Goal: Task Accomplishment & Management: Use online tool/utility

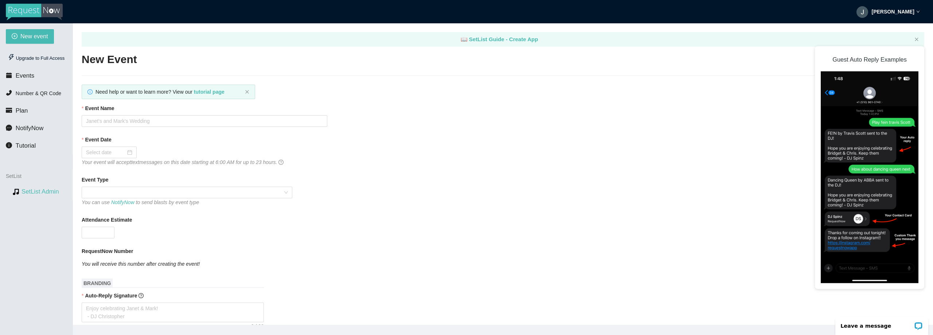
click at [34, 192] on link "SetList Admin" at bounding box center [41, 191] width 38 height 7
click at [24, 113] on span "Plan" at bounding box center [22, 110] width 12 height 7
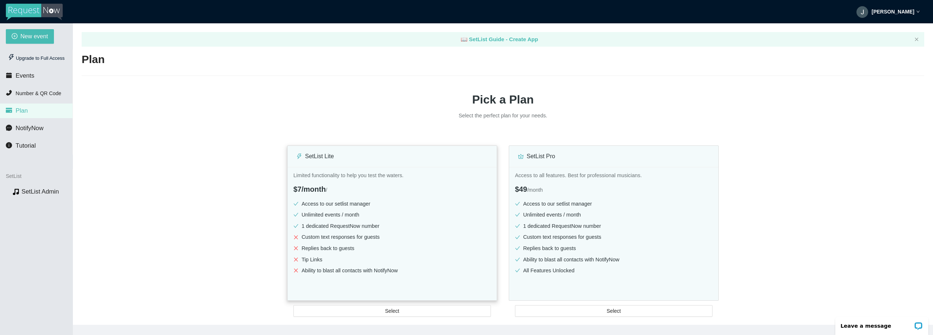
click at [407, 237] on li "Custom text responses for guests" at bounding box center [392, 237] width 198 height 8
click at [397, 311] on span "Select" at bounding box center [392, 311] width 14 height 8
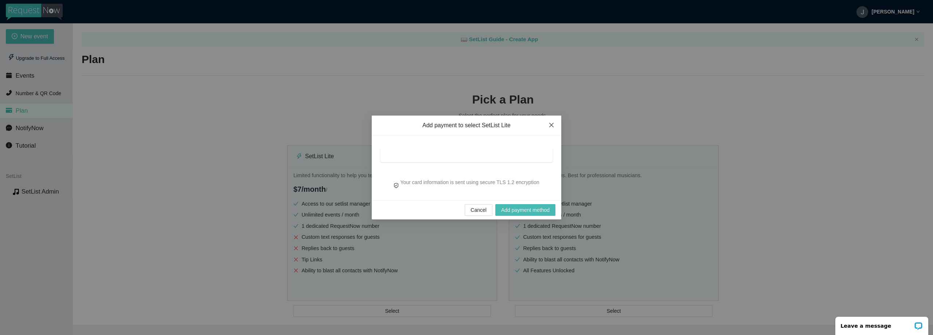
click at [554, 121] on span "Close" at bounding box center [552, 126] width 20 height 20
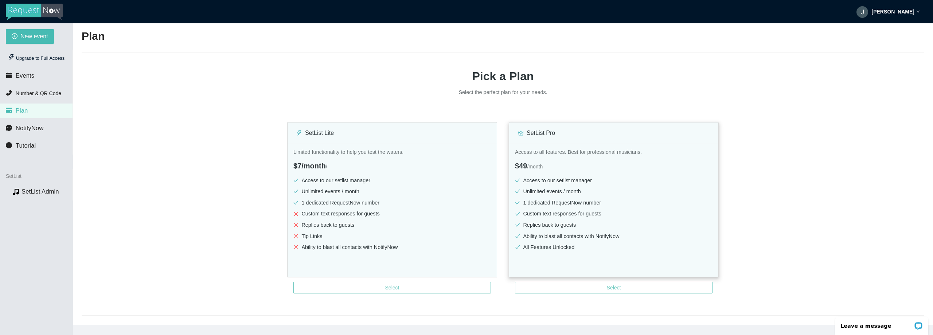
scroll to position [36, 0]
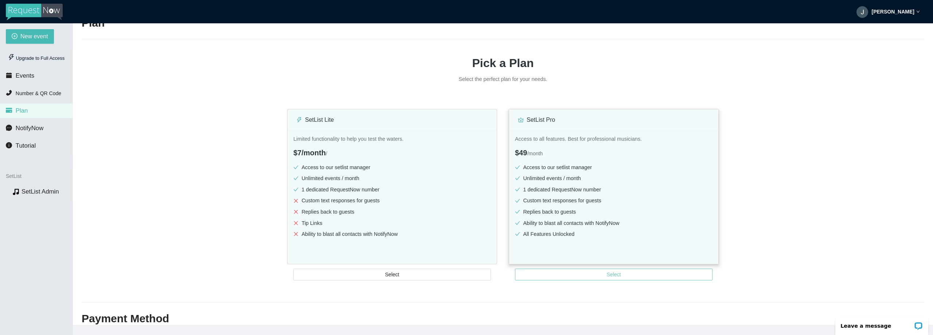
click at [612, 273] on span "Select" at bounding box center [614, 274] width 14 height 8
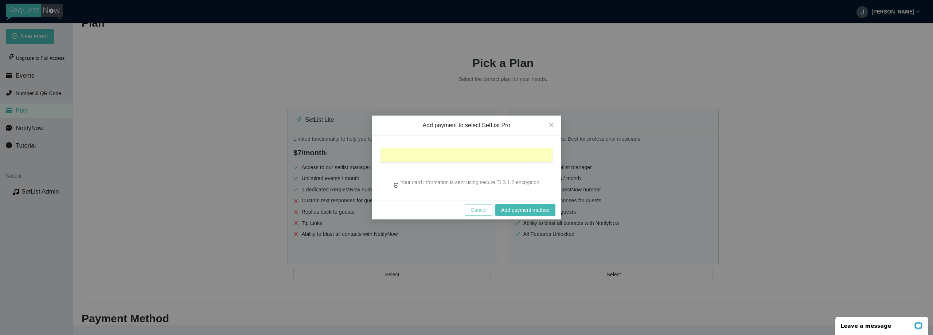
click at [474, 208] on span "Cancel" at bounding box center [478, 210] width 16 height 8
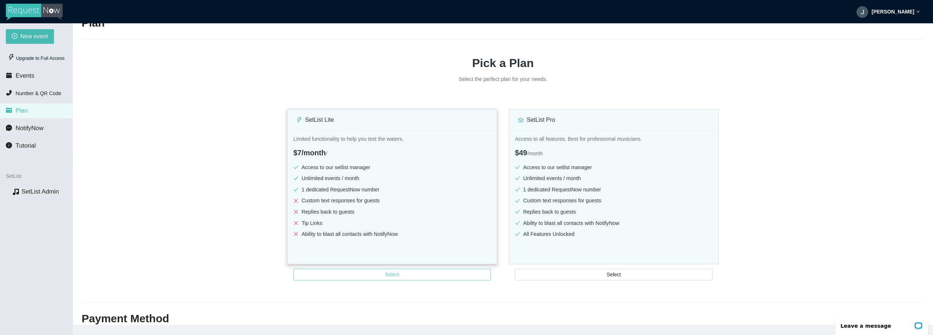
click at [433, 274] on button "Select" at bounding box center [392, 275] width 198 height 12
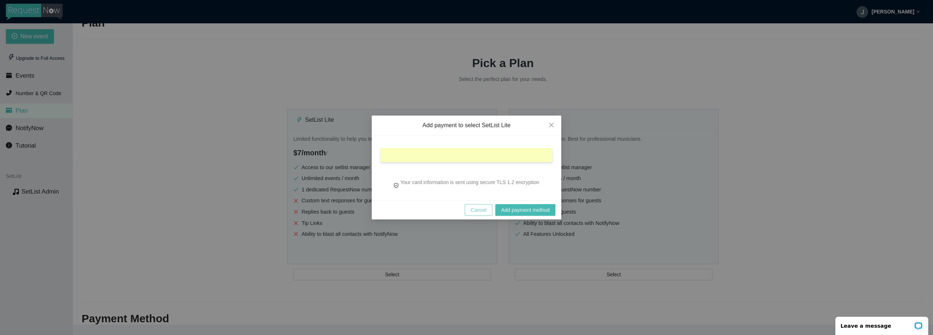
click at [479, 210] on span "Cancel" at bounding box center [478, 210] width 16 height 8
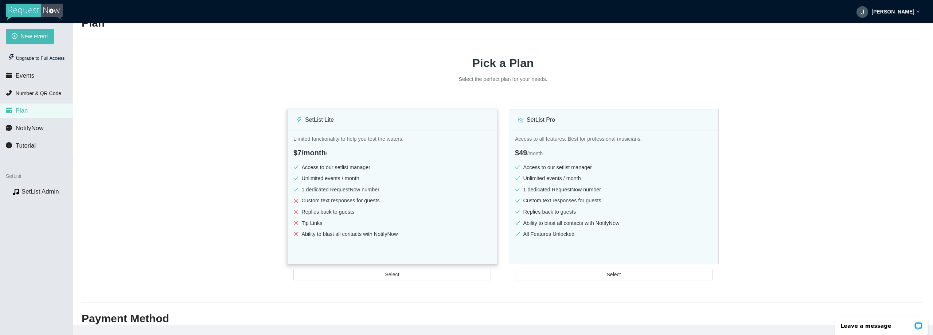
click at [419, 244] on div "Limited functionality to help you test the waters. $7/month / Access to our set…" at bounding box center [392, 207] width 209 height 154
click at [34, 59] on div "Upgrade to Full Access" at bounding box center [36, 58] width 61 height 15
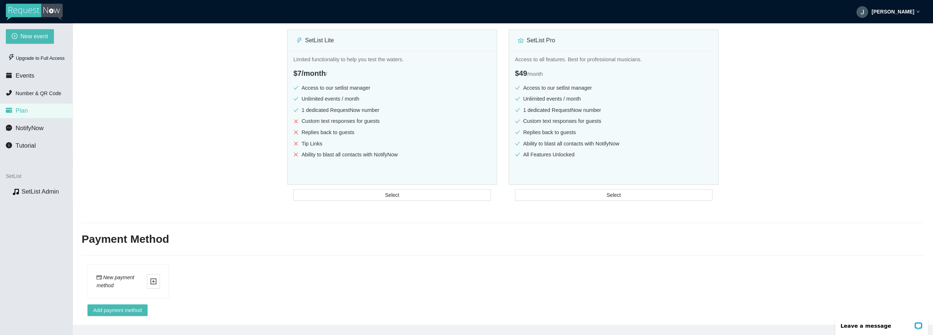
scroll to position [0, 0]
click at [403, 190] on button "Select" at bounding box center [392, 195] width 198 height 12
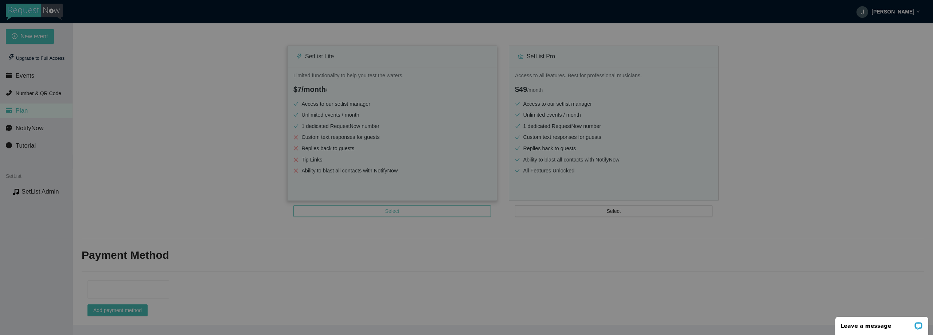
scroll to position [105, 0]
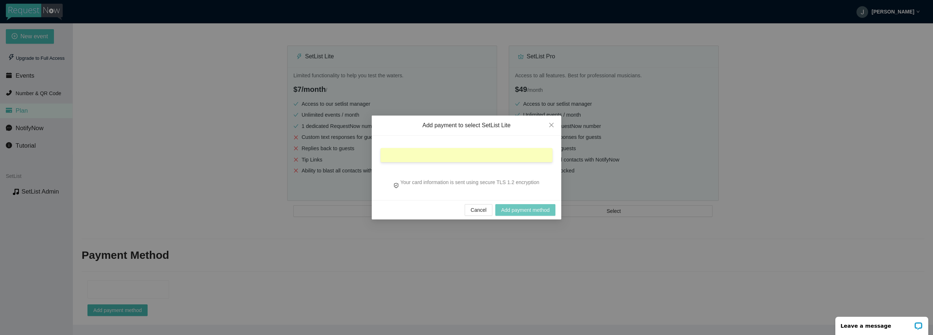
click at [535, 210] on span "Add payment method" at bounding box center [525, 210] width 48 height 8
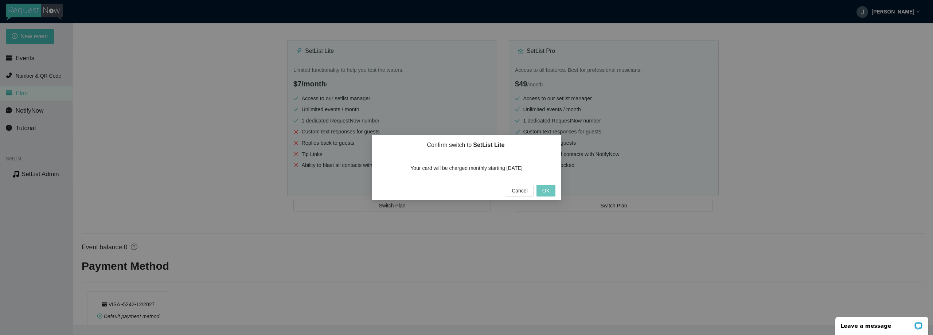
click at [551, 191] on button "OK" at bounding box center [545, 191] width 19 height 12
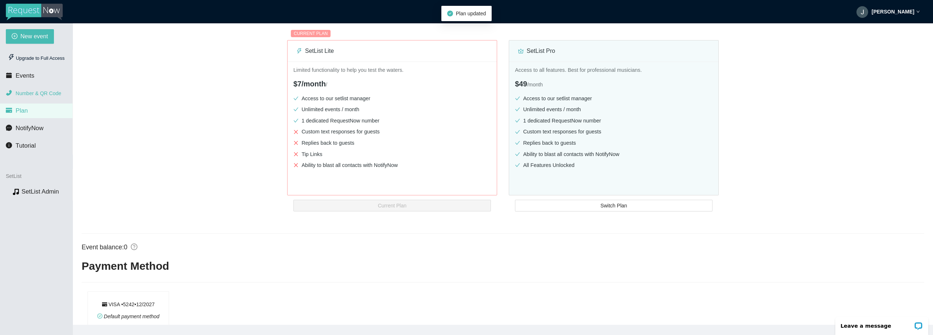
click at [19, 93] on span "Number & QR Code" at bounding box center [39, 93] width 46 height 6
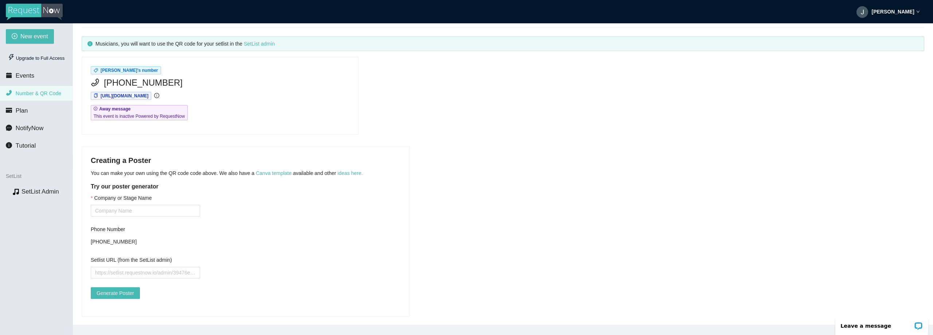
scroll to position [59, 0]
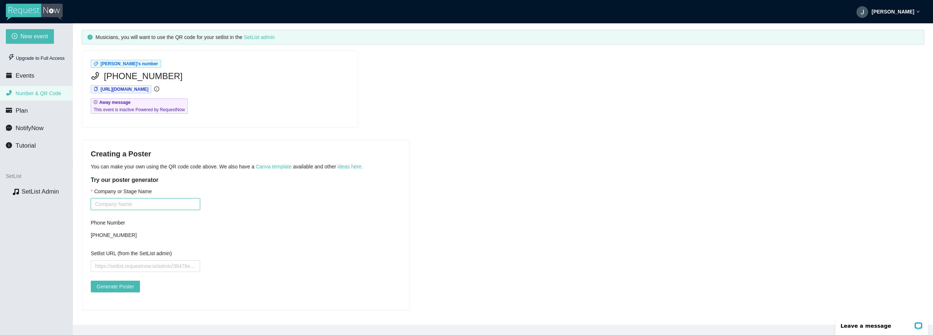
click at [170, 203] on input "Company or Stage Name" at bounding box center [145, 204] width 109 height 12
type input "[PERSON_NAME]"
click at [24, 75] on span "Events" at bounding box center [25, 75] width 19 height 7
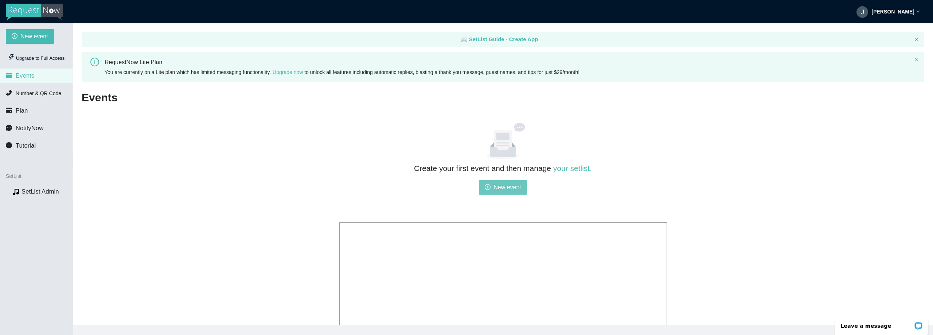
click at [504, 185] on span "New event" at bounding box center [507, 187] width 28 height 9
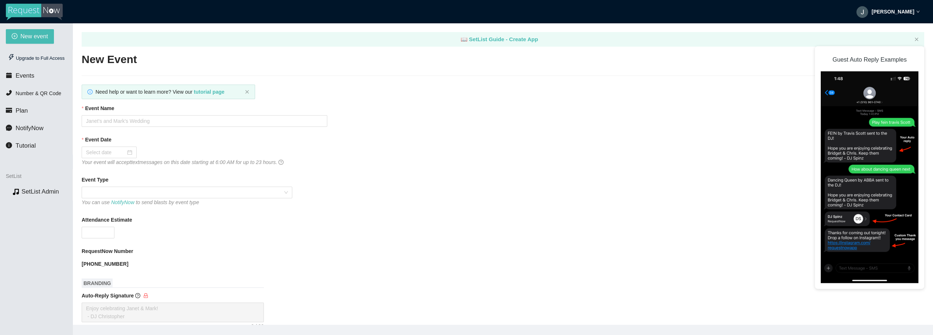
type textarea "https://virtualdj.com/ask/DJ_Spinz"
click at [158, 117] on input "Event Name" at bounding box center [205, 121] width 246 height 12
type input "Testing"
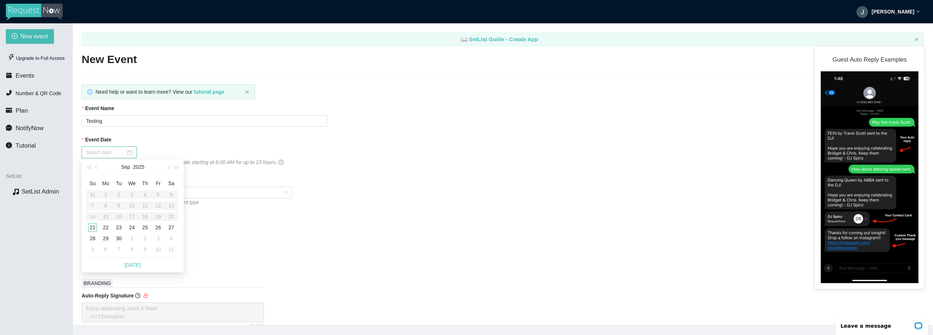
click at [125, 151] on input "Event Date" at bounding box center [106, 152] width 40 height 8
type input "09/21/2025"
click at [91, 227] on div "21" at bounding box center [92, 227] width 9 height 9
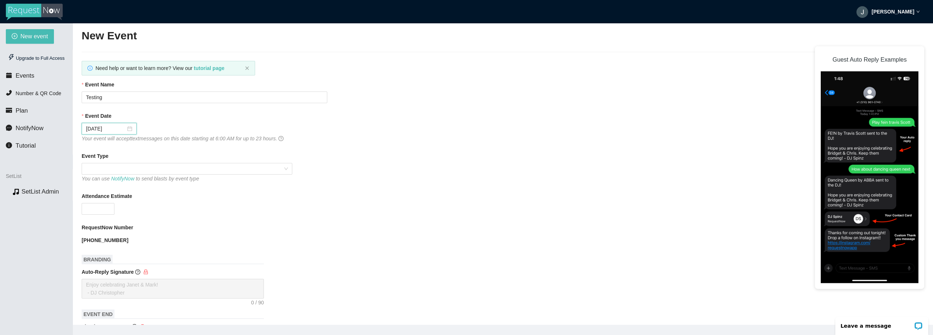
scroll to position [36, 0]
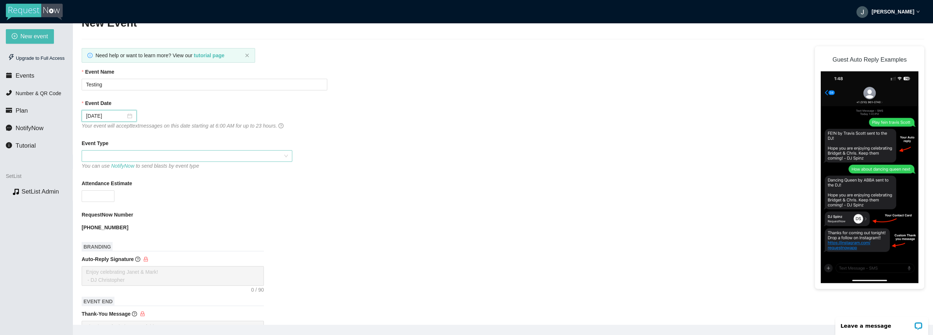
click at [268, 155] on span at bounding box center [187, 156] width 202 height 11
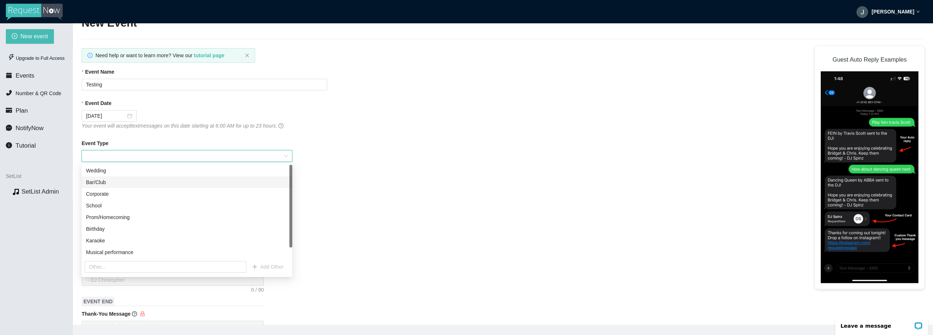
click at [256, 185] on div "Bar/Club" at bounding box center [187, 182] width 202 height 8
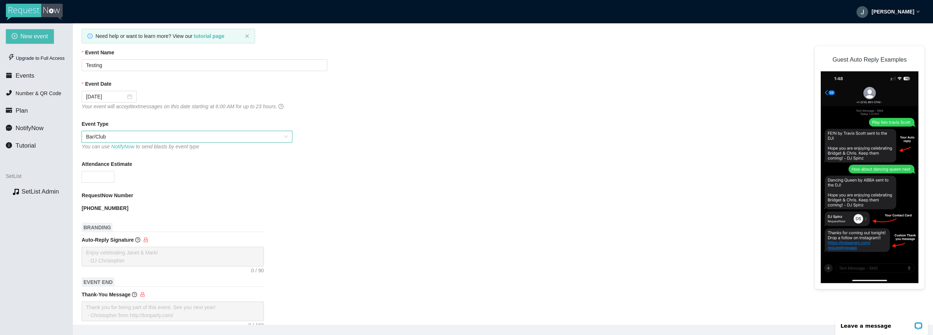
scroll to position [73, 0]
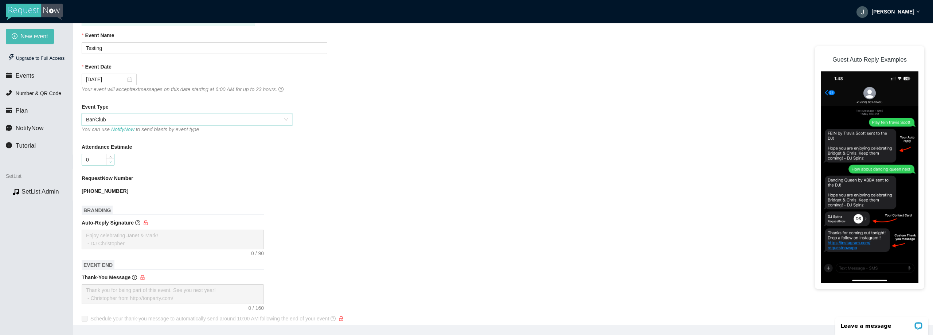
click at [108, 161] on span "Decrease Value" at bounding box center [110, 162] width 8 height 7
click at [110, 157] on icon "up" at bounding box center [110, 158] width 3 height 3
type input "2"
click at [110, 157] on icon "up" at bounding box center [110, 158] width 3 height 3
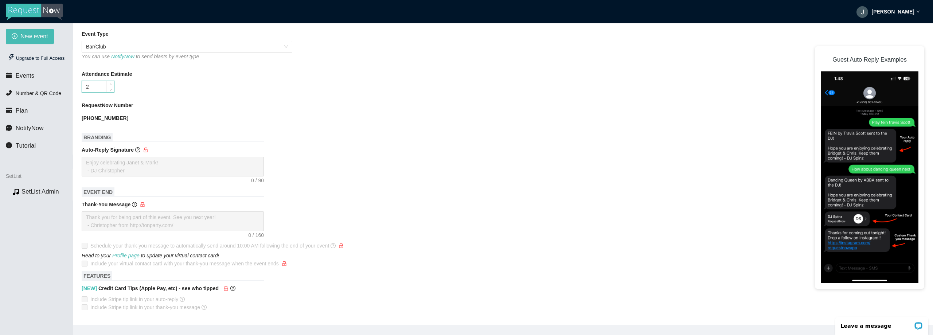
click at [329, 150] on div "Auto-Reply Signature" at bounding box center [503, 151] width 843 height 11
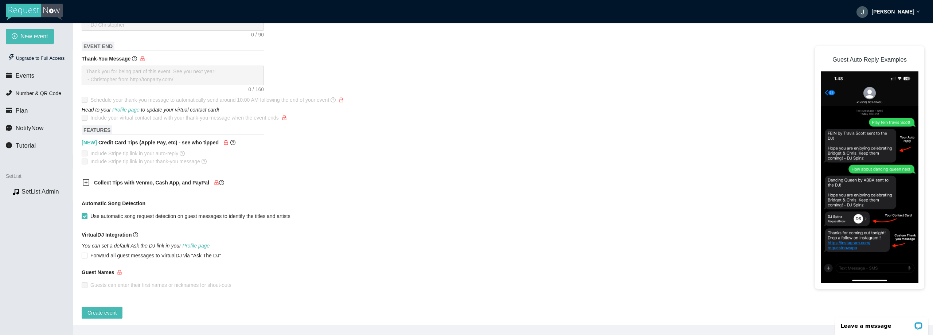
scroll to position [300, 0]
click at [85, 176] on icon "plus-square" at bounding box center [85, 179] width 7 height 7
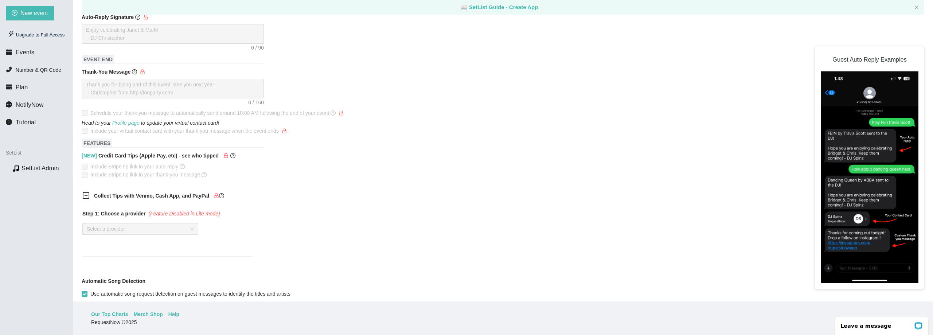
scroll to position [364, 0]
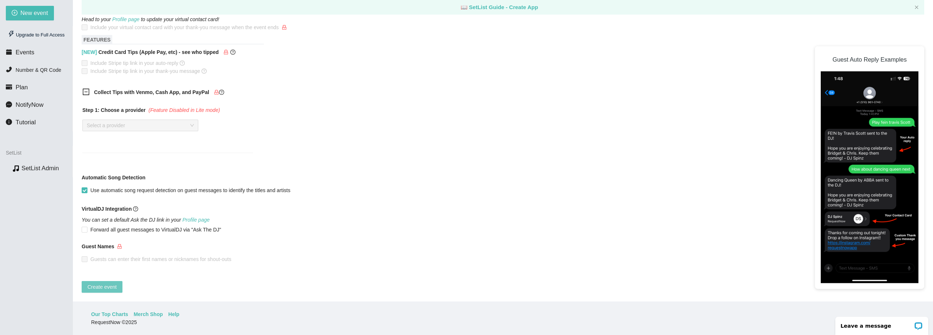
click at [89, 283] on span "Create event" at bounding box center [101, 287] width 29 height 8
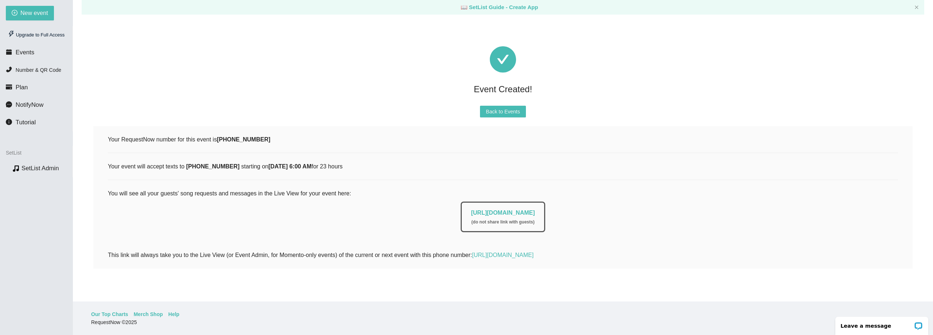
scroll to position [0, 0]
click at [503, 212] on link "https://app.requestnow.io/live/exlnqge" at bounding box center [503, 213] width 64 height 6
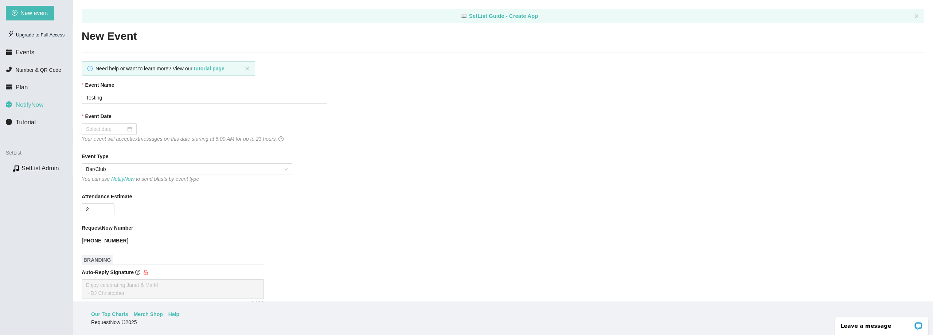
click at [22, 103] on span "NotifyNow" at bounding box center [30, 104] width 28 height 7
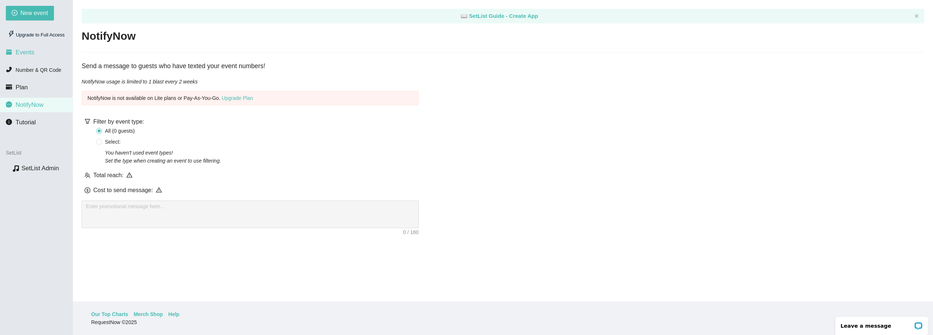
click at [28, 55] on span "Events" at bounding box center [25, 52] width 19 height 7
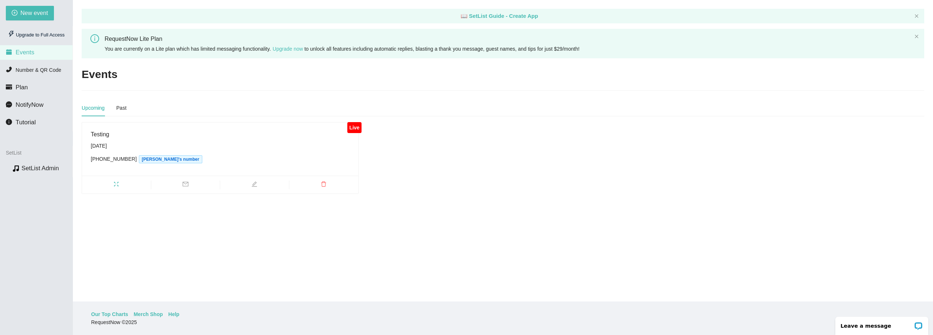
click at [199, 159] on div "(203) 318-4970 John Fazio Jr's number" at bounding box center [220, 159] width 259 height 8
click at [49, 167] on link "SetList Admin" at bounding box center [41, 168] width 38 height 7
click at [28, 71] on span "Number & QR Code" at bounding box center [39, 70] width 46 height 6
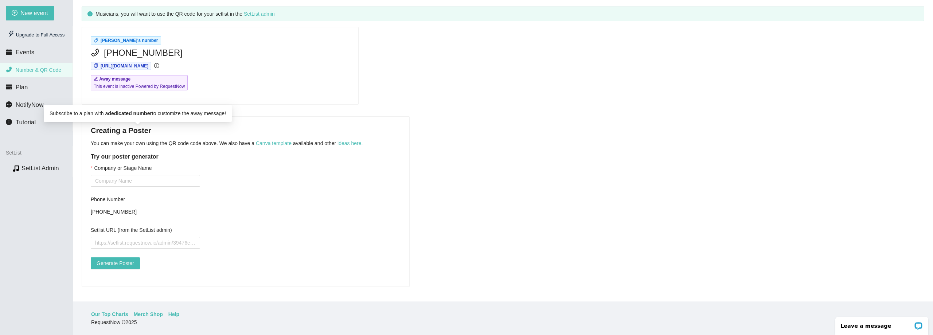
scroll to position [59, 0]
click at [128, 175] on input "Company or Stage Name" at bounding box center [145, 181] width 109 height 12
type input "[PERSON_NAME]"
click at [126, 239] on input "Setlist URL (from the SetList admin)" at bounding box center [145, 243] width 109 height 12
click at [45, 167] on link "SetList Admin" at bounding box center [41, 168] width 38 height 7
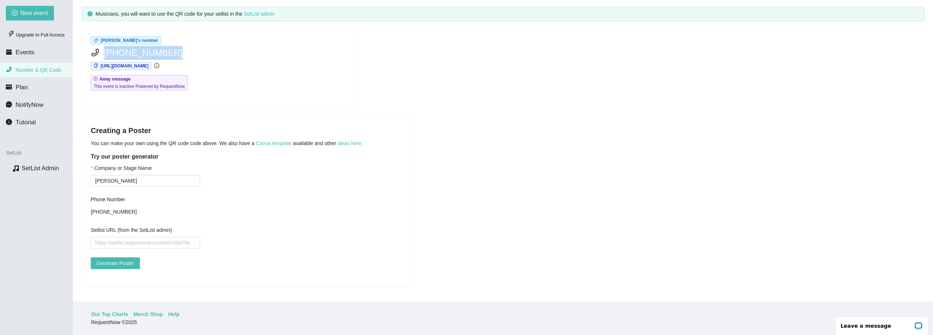
drag, startPoint x: 162, startPoint y: 47, endPoint x: 108, endPoint y: 53, distance: 54.6
click at [99, 52] on div "[PHONE_NUMBER]" at bounding box center [220, 53] width 259 height 14
copy span "[PHONE_NUMBER]"
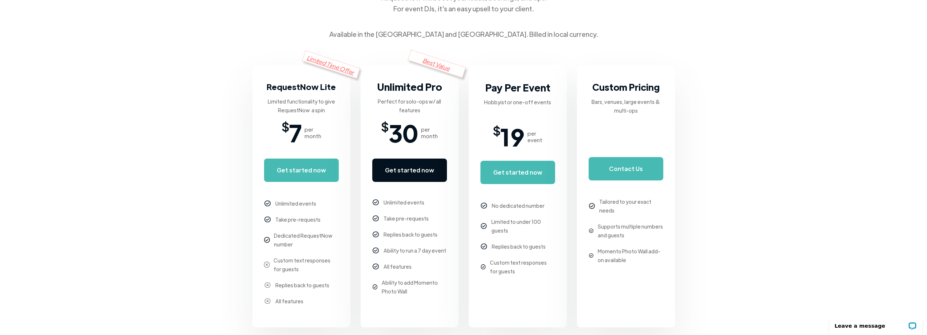
click at [432, 172] on link "Get started now" at bounding box center [409, 170] width 75 height 23
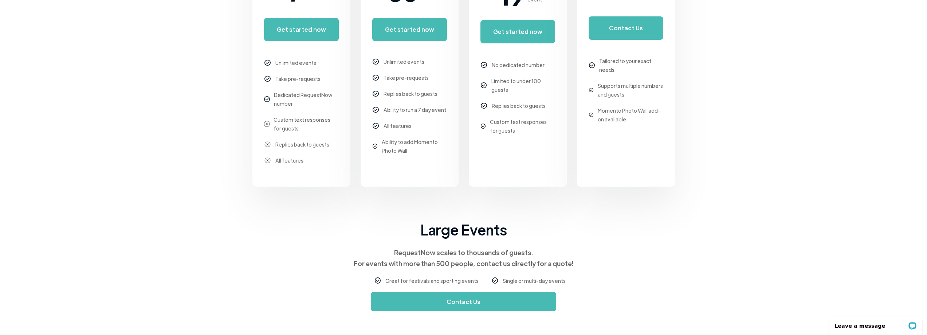
scroll to position [146, 0]
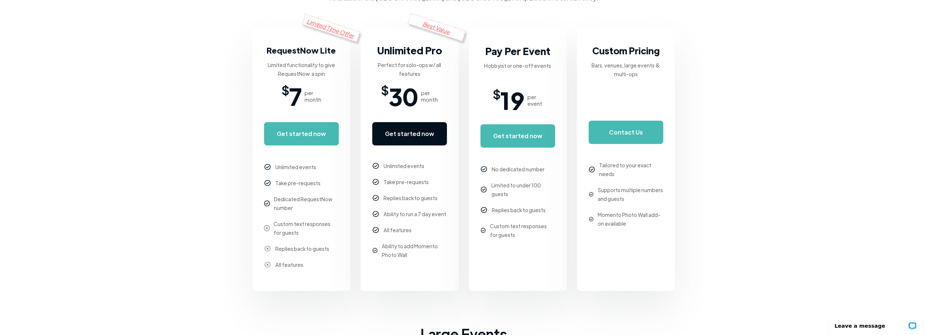
click at [415, 137] on link "Get started now" at bounding box center [409, 133] width 75 height 23
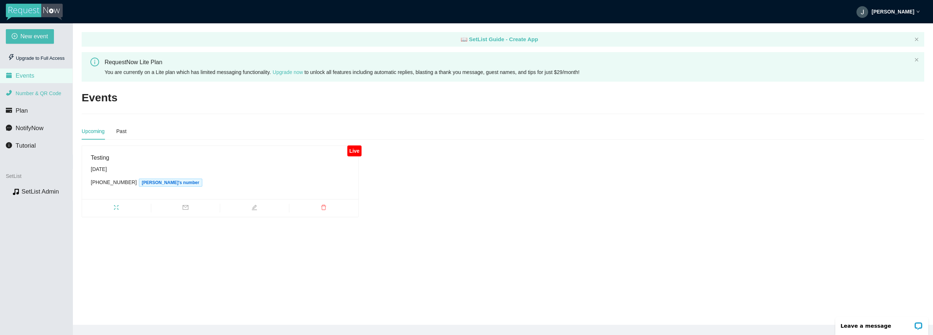
click at [35, 93] on span "Number & QR Code" at bounding box center [39, 93] width 46 height 6
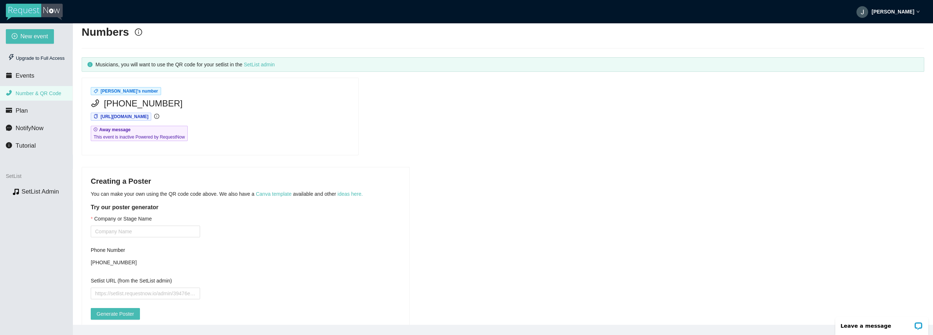
scroll to position [59, 0]
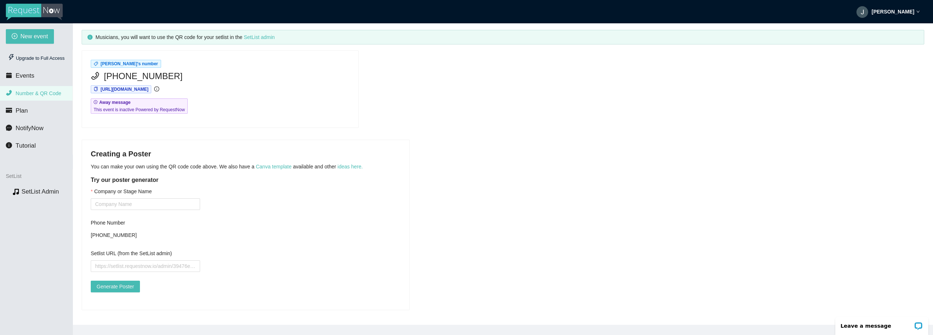
click at [231, 207] on div "Company or Stage Name Phone Number +12033184970 Setlist URL (from the SetList a…" at bounding box center [246, 244] width 310 height 114
click at [190, 198] on input "Company or Stage Name" at bounding box center [145, 204] width 109 height 12
type input "John Fazio Jr"
click at [158, 262] on input "Setlist URL (from the SetList admin)" at bounding box center [145, 266] width 109 height 12
click at [37, 193] on link "SetList Admin" at bounding box center [41, 191] width 38 height 7
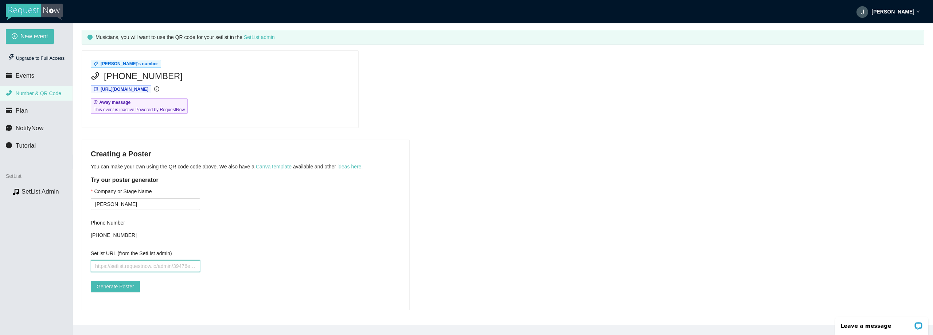
click at [163, 262] on input "Setlist URL (from the SetList admin)" at bounding box center [145, 266] width 109 height 12
paste input "https://setlist.requestnow.io/admin/7f5aedab-ffce-4a41-a745-862978cd6230"
type input "https://setlist.requestnow.io/admin/7f5aedab-ffce-4a41-a745-862978cd6230"
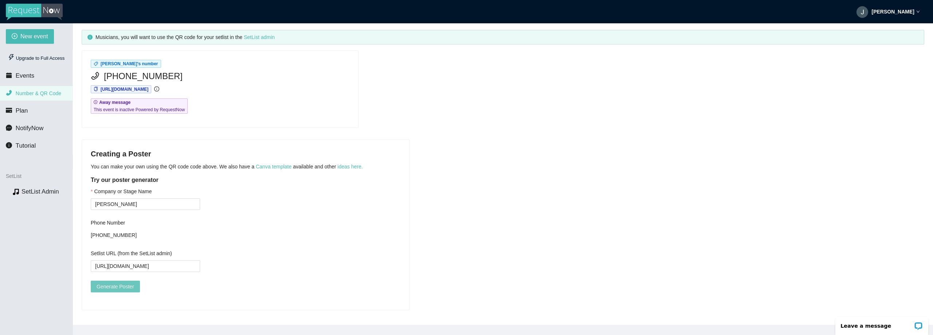
click at [116, 283] on span "Generate Poster" at bounding box center [116, 286] width 38 height 8
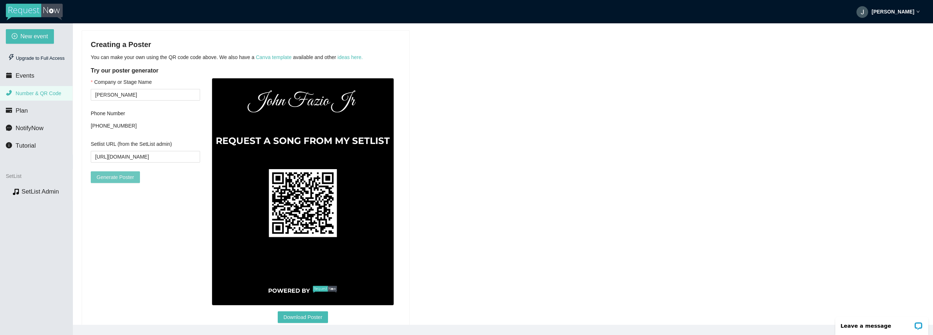
scroll to position [169, 0]
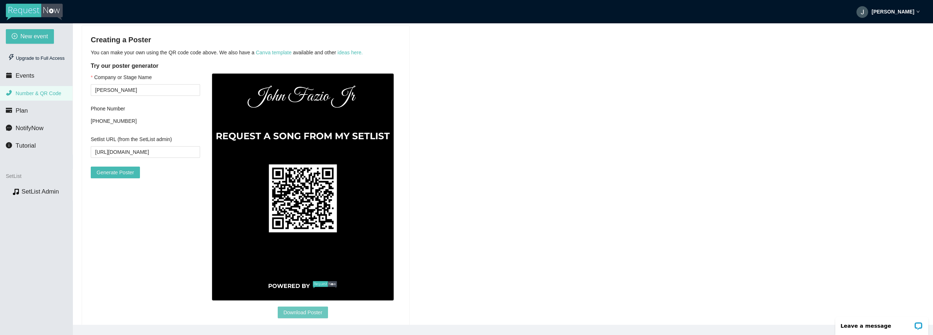
click at [309, 310] on span "Download Poster" at bounding box center [303, 312] width 39 height 8
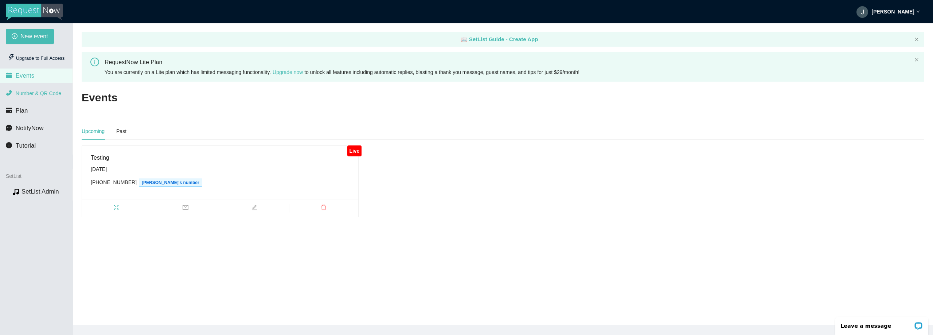
click at [29, 92] on span "Number & QR Code" at bounding box center [39, 93] width 46 height 6
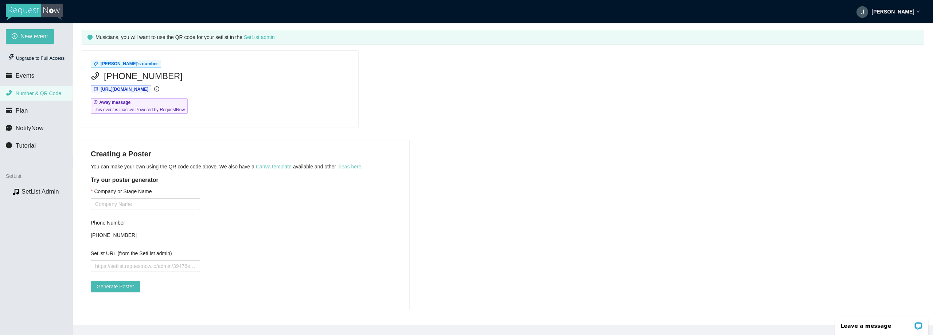
scroll to position [59, 0]
click at [181, 260] on input "Setlist URL (from the SetList admin)" at bounding box center [145, 266] width 109 height 12
paste input "https://setlist.requestnow.io/7f5aedab-ffce-4a41-a745-862978cd6230"
type input "https://setlist.requestnow.io/7f5aedab-ffce-4a41-a745-862978cd6230"
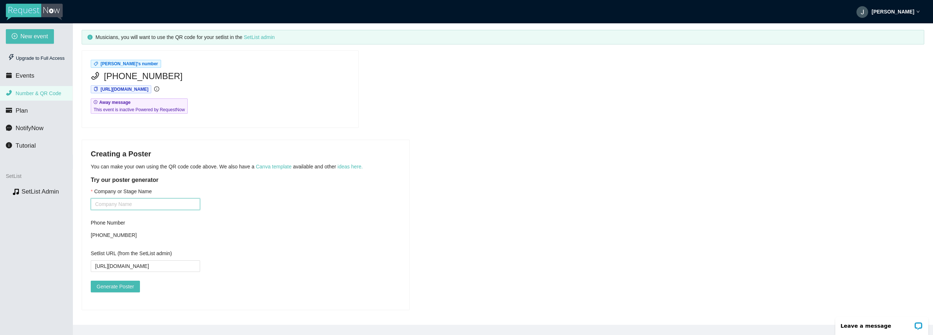
click at [152, 198] on input "Company or Stage Name" at bounding box center [145, 204] width 109 height 12
type input "[PERSON_NAME]"
click at [125, 282] on span "Generate Poster" at bounding box center [116, 286] width 38 height 8
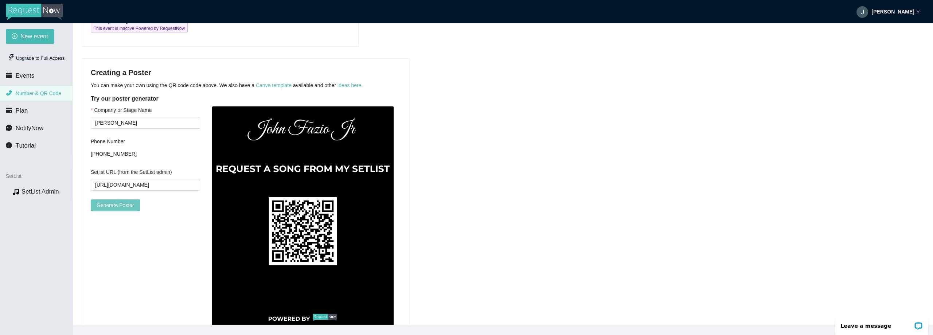
scroll to position [191, 0]
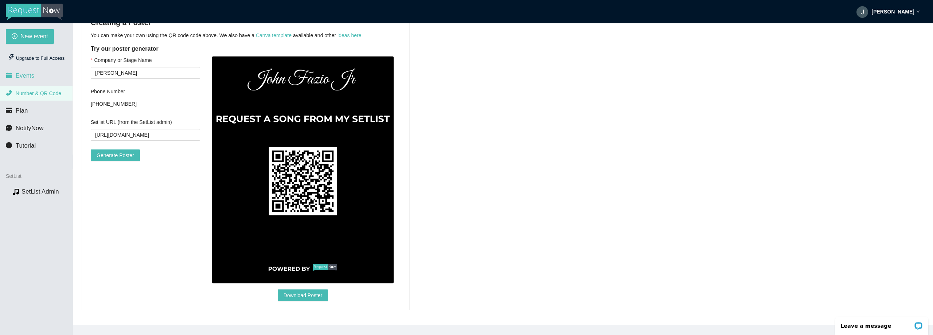
click at [29, 73] on span "Events" at bounding box center [25, 75] width 19 height 7
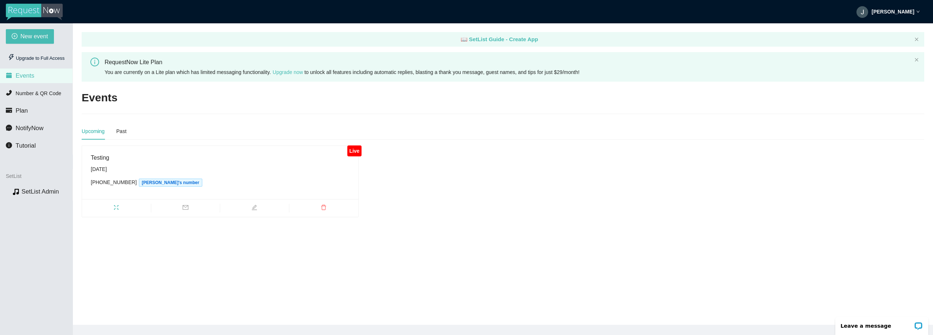
drag, startPoint x: 677, startPoint y: 142, endPoint x: 676, endPoint y: 134, distance: 7.7
click at [677, 139] on div "Upcoming Past Live Testing Sunday, September 21st (203) 318-4970 John Fazio Jr'…" at bounding box center [503, 170] width 843 height 94
drag, startPoint x: 554, startPoint y: 71, endPoint x: 600, endPoint y: 72, distance: 45.2
click at [600, 72] on div "You are currently on a Lite plan which has limited messaging functionality. Upg…" at bounding box center [508, 72] width 807 height 8
click at [296, 71] on link "Upgrade now" at bounding box center [288, 72] width 30 height 6
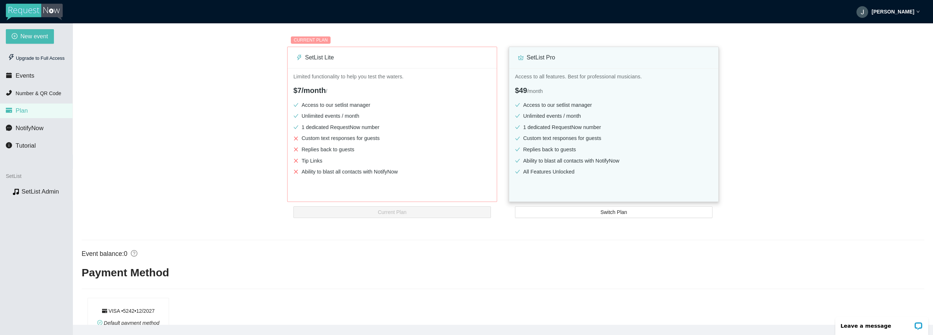
scroll to position [109, 0]
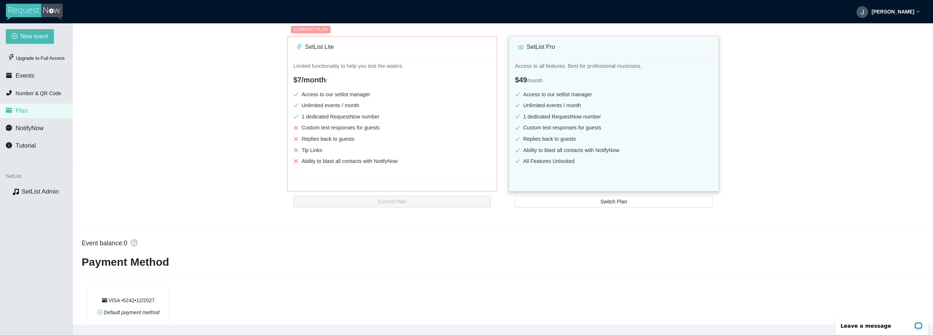
click at [624, 153] on li "Ability to blast all contacts with NotifyNow" at bounding box center [614, 150] width 198 height 8
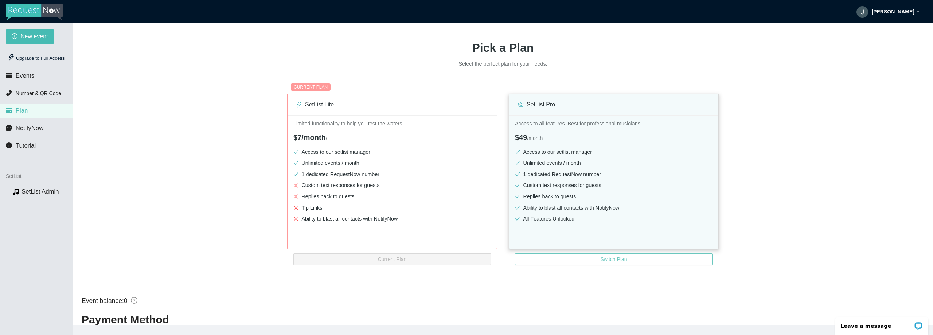
scroll to position [0, 0]
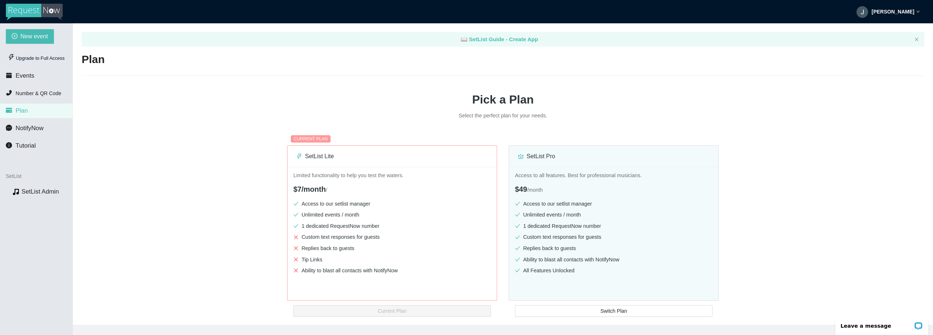
click at [40, 9] on img at bounding box center [34, 12] width 57 height 17
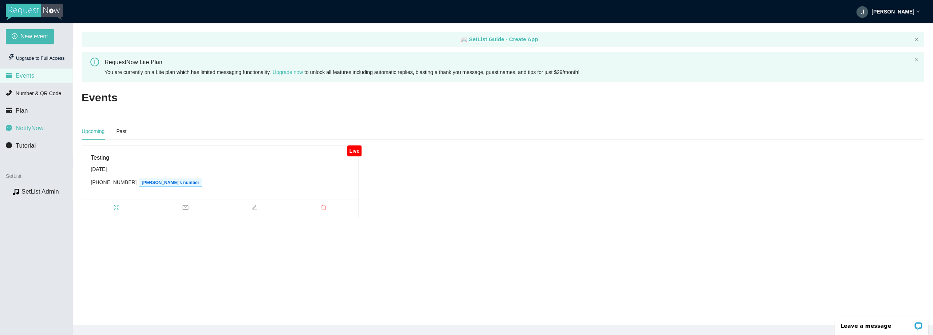
click at [26, 130] on span "NotifyNow" at bounding box center [30, 128] width 28 height 7
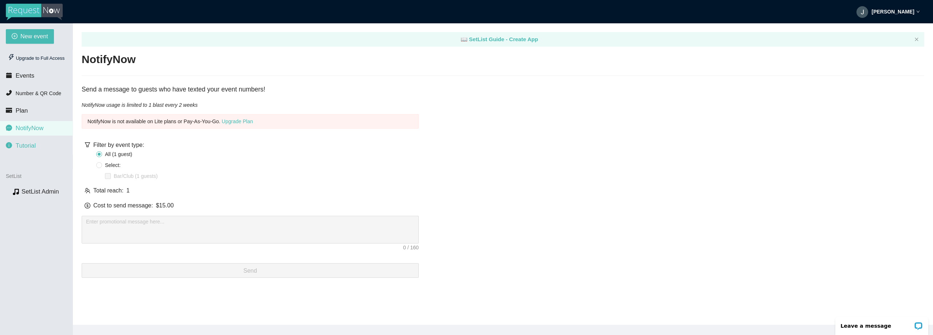
click at [26, 145] on span "Tutorial" at bounding box center [26, 145] width 20 height 7
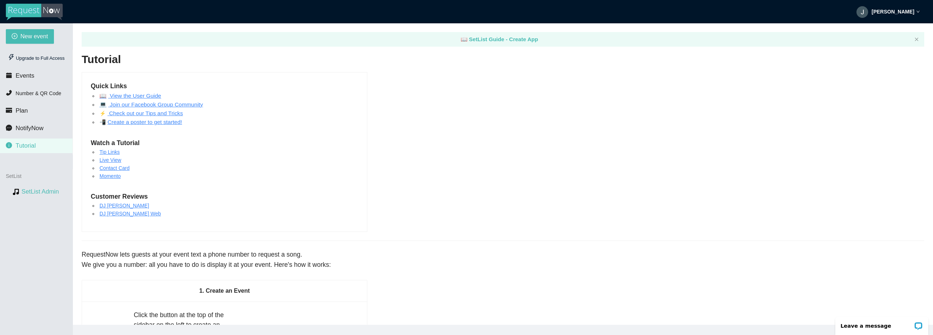
click at [30, 192] on link "SetList Admin" at bounding box center [41, 191] width 38 height 7
